Goal: Information Seeking & Learning: Learn about a topic

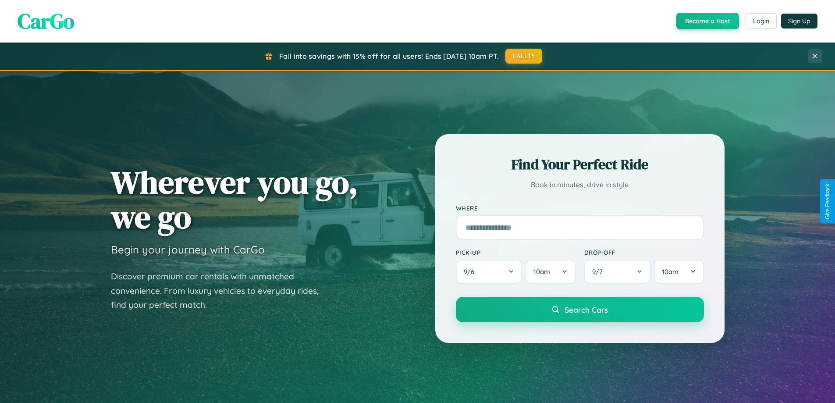
scroll to position [1687, 0]
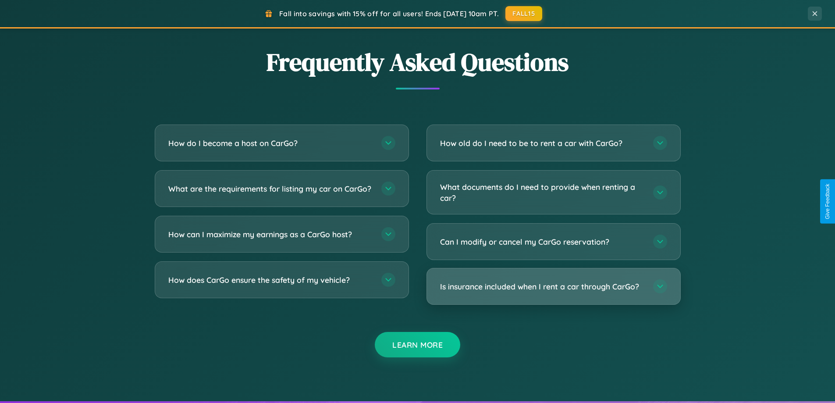
click at [553, 286] on h3 "Is insurance included when I rent a car through CarGo?" at bounding box center [542, 286] width 204 height 11
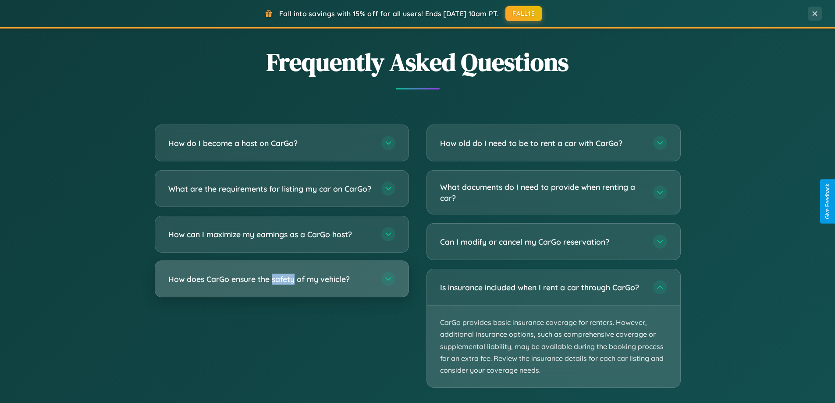
click at [281, 284] on h3 "How does CarGo ensure the safety of my vehicle?" at bounding box center [270, 279] width 204 height 11
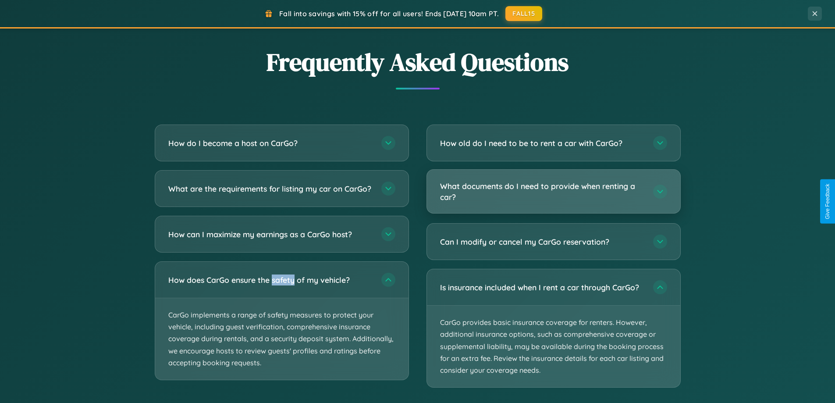
click at [553, 192] on h3 "What documents do I need to provide when renting a car?" at bounding box center [542, 191] width 204 height 21
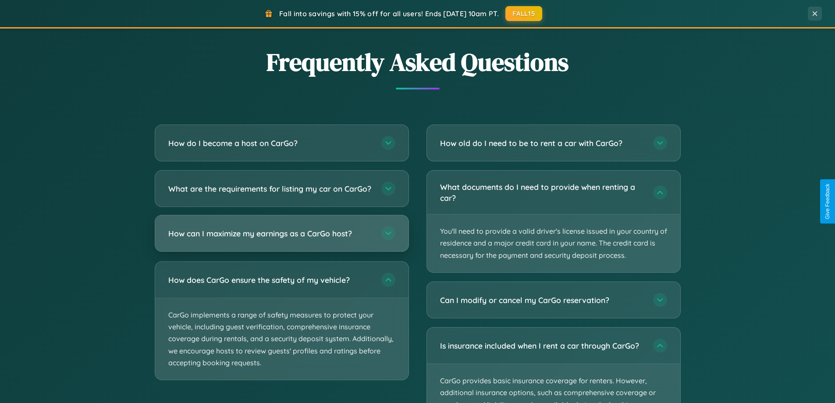
click at [281, 239] on h3 "How can I maximize my earnings as a CarGo host?" at bounding box center [270, 233] width 204 height 11
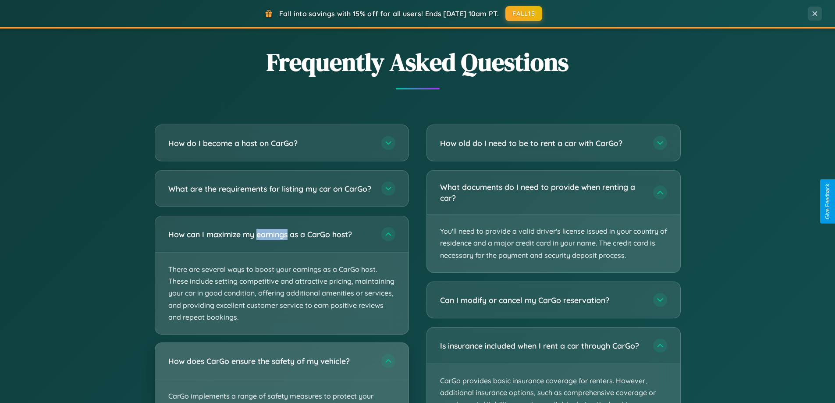
click at [281, 376] on div "How does CarGo ensure the safety of my vehicle?" at bounding box center [281, 361] width 253 height 36
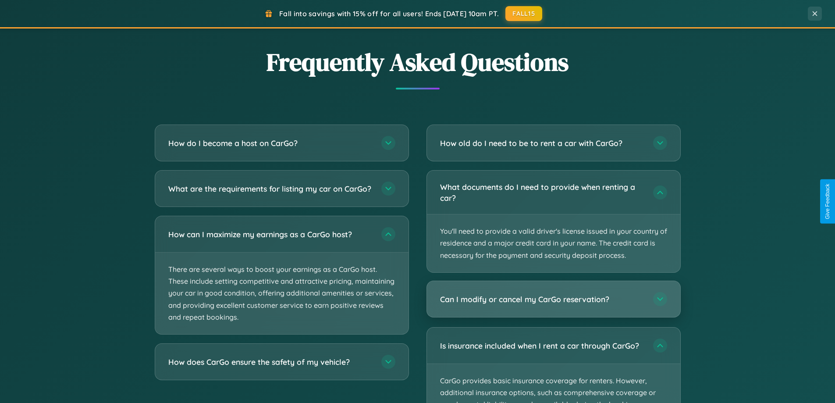
click at [553, 299] on h3 "Can I modify or cancel my CarGo reservation?" at bounding box center [542, 299] width 204 height 11
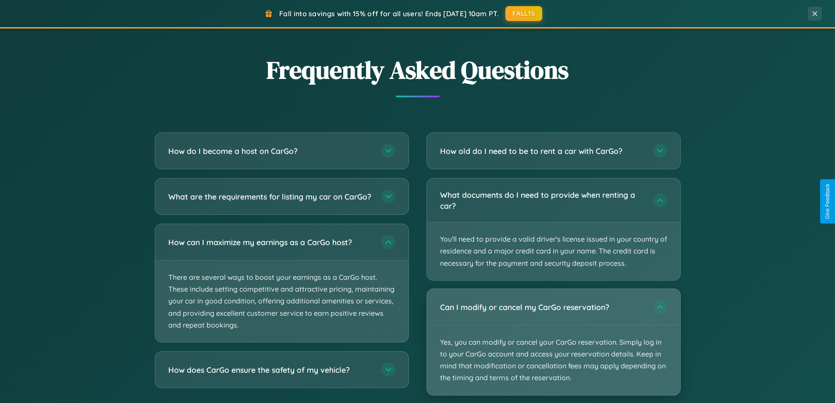
scroll to position [1408, 0]
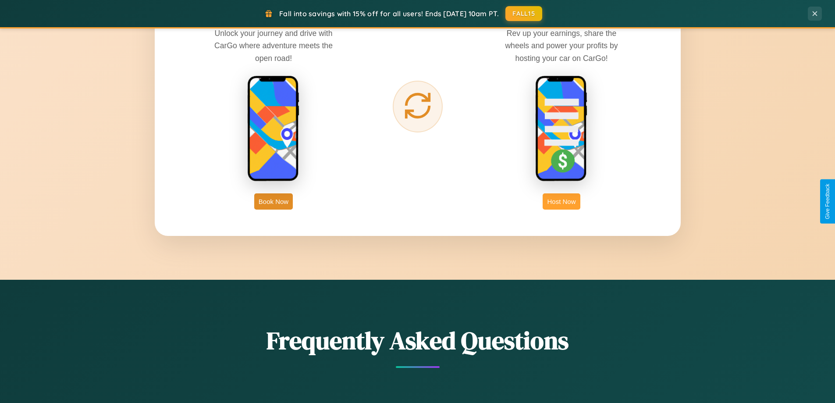
click at [562, 201] on button "Host Now" at bounding box center [561, 201] width 37 height 16
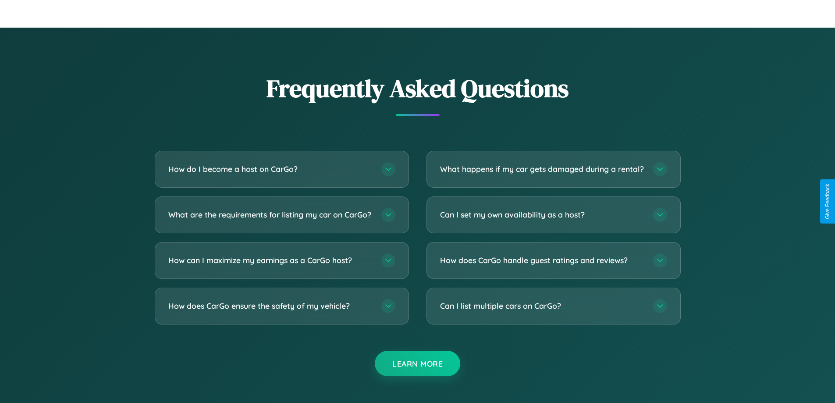
scroll to position [1185, 0]
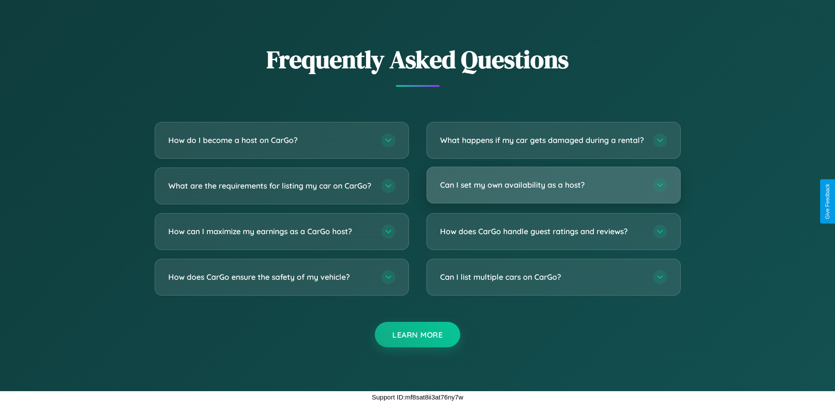
click at [553, 185] on h3 "Can I set my own availability as a host?" at bounding box center [542, 184] width 204 height 11
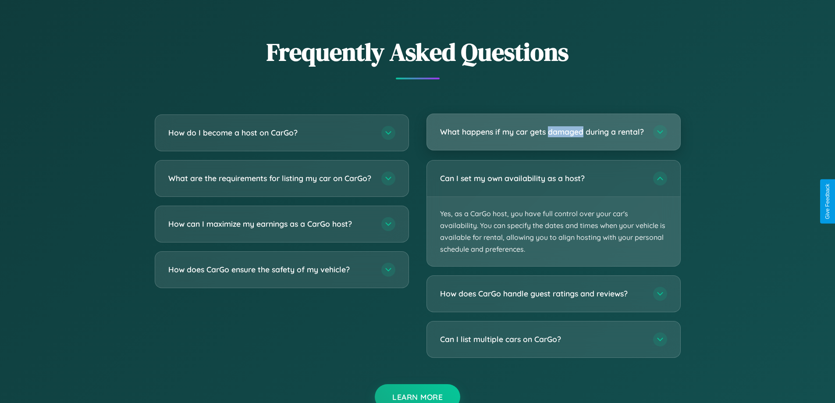
click at [553, 135] on h3 "What happens if my car gets damaged during a rental?" at bounding box center [542, 131] width 204 height 11
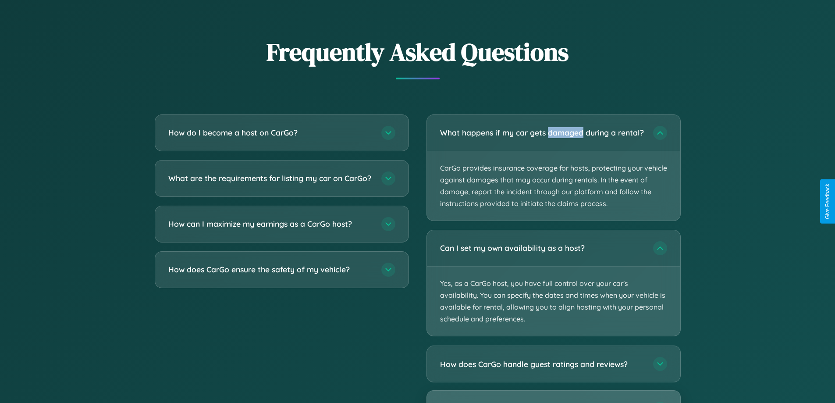
click at [553, 400] on div "Can I list multiple cars on CarGo?" at bounding box center [553, 409] width 253 height 36
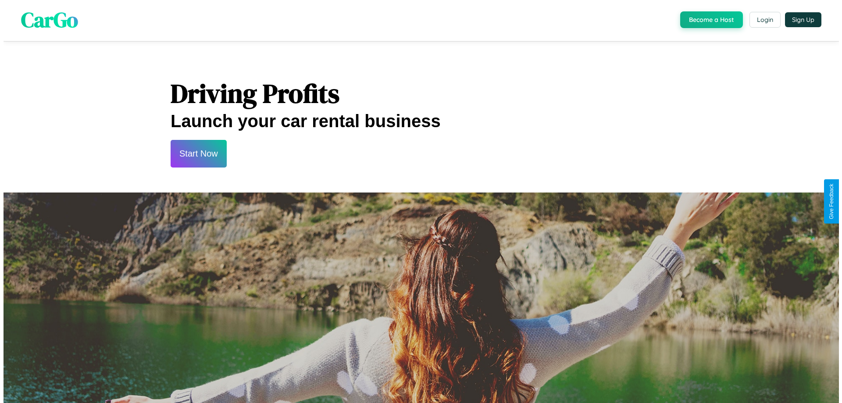
scroll to position [0, 0]
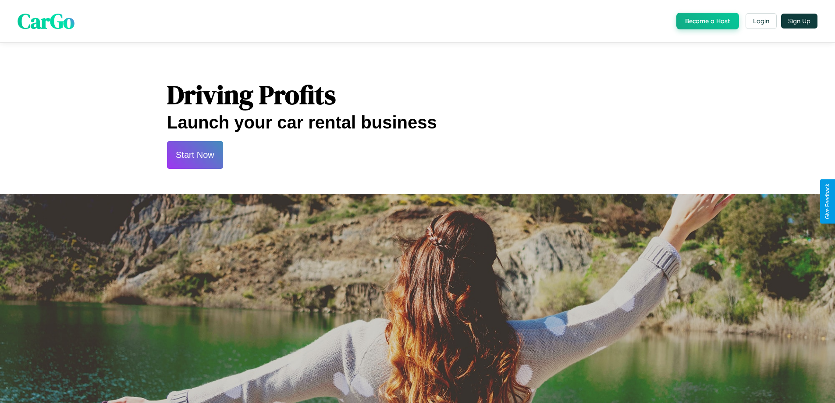
click at [195, 155] on button "Start Now" at bounding box center [195, 155] width 56 height 28
